Goal: Task Accomplishment & Management: Manage account settings

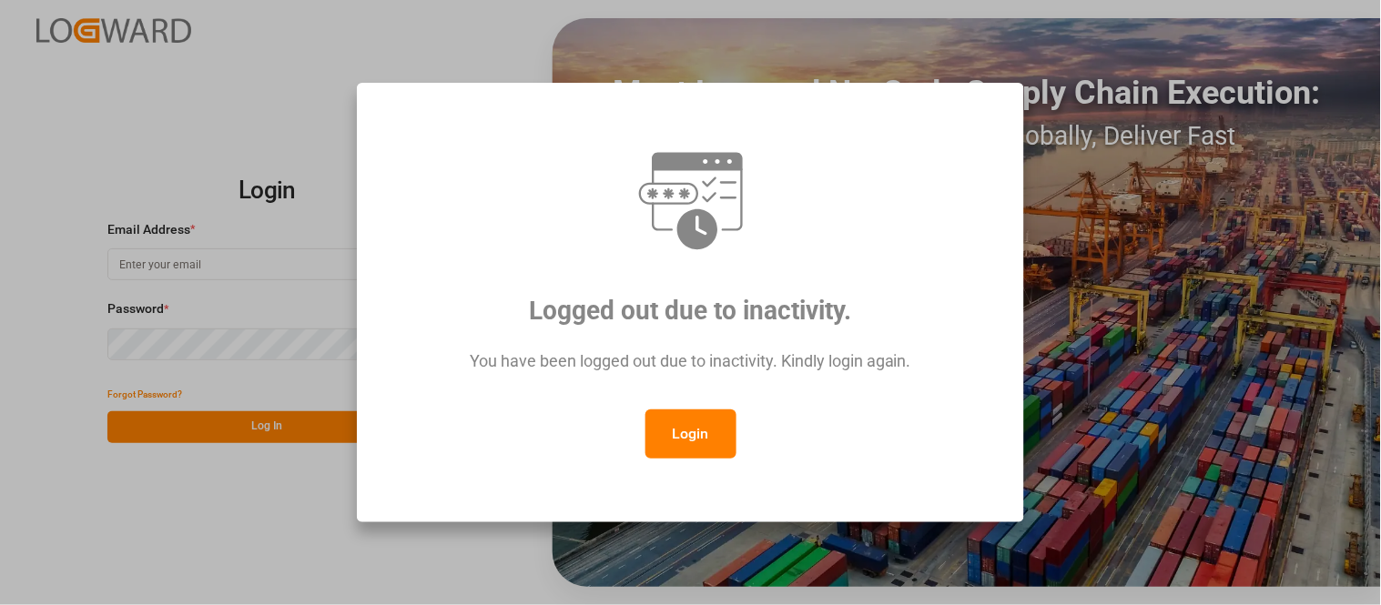
click at [708, 446] on button "Login" at bounding box center [690, 434] width 91 height 49
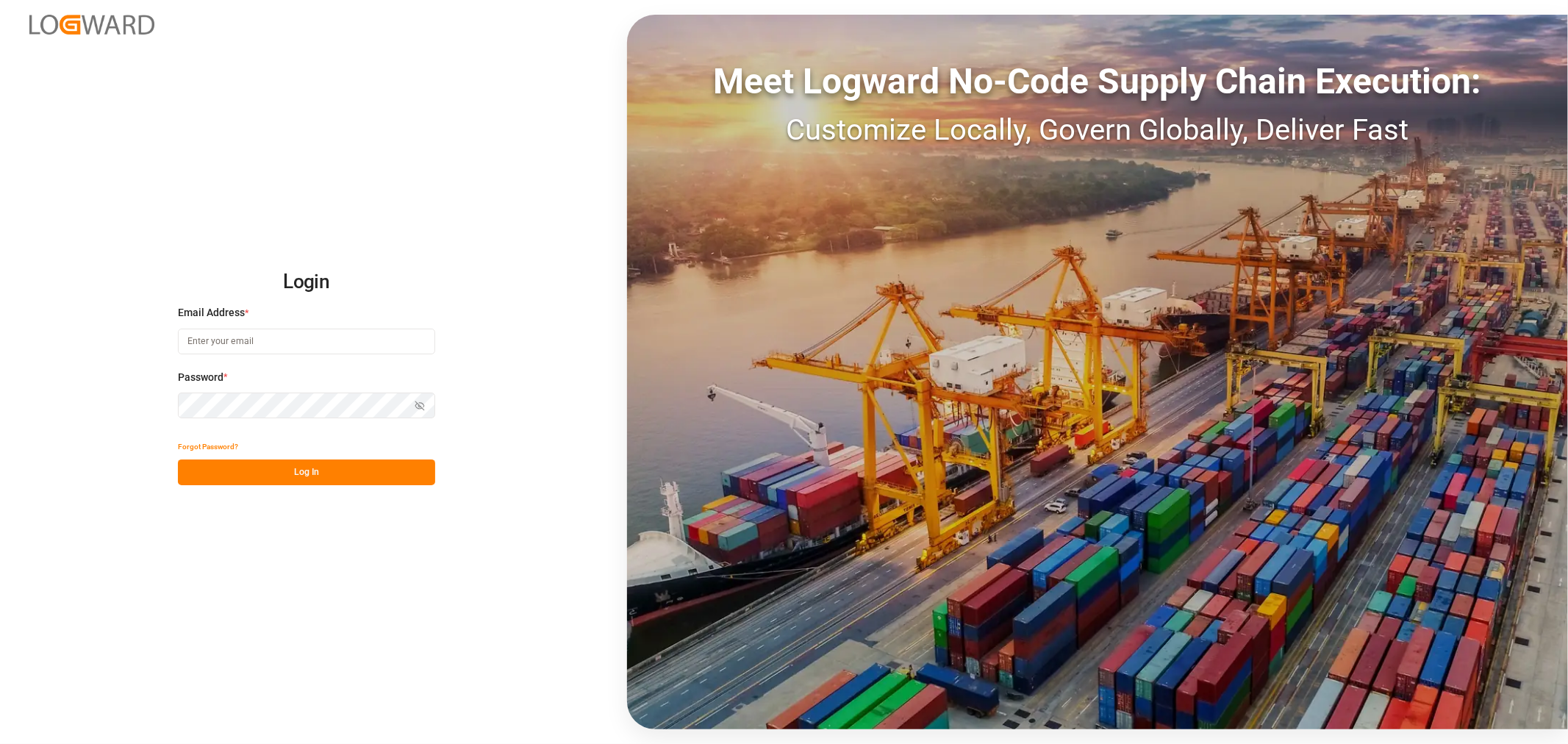
click at [354, 339] on input at bounding box center [306, 342] width 258 height 26
type input "[PERSON_NAME][DOMAIN_NAME][EMAIL_ADDRESS][DOMAIN_NAME]"
click at [415, 409] on icon "button" at bounding box center [419, 406] width 10 height 11
click at [318, 471] on button "Log In" at bounding box center [306, 473] width 258 height 26
